Goal: Navigation & Orientation: Go to known website

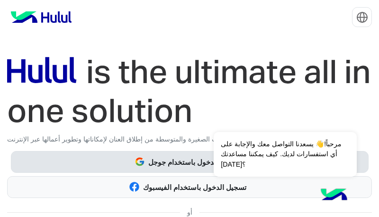
click at [164, 155] on button "تسجيل الدخول باستخدام جوجل" at bounding box center [190, 162] width 358 height 22
